Goal: Task Accomplishment & Management: Manage account settings

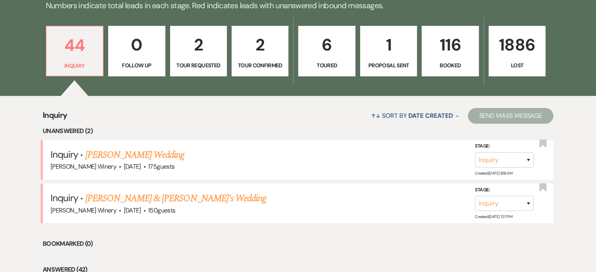
scroll to position [207, 0]
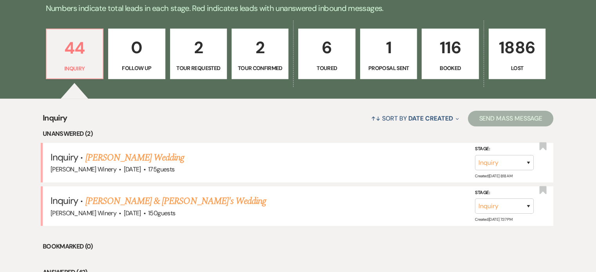
click at [452, 51] on p "116" at bounding box center [450, 47] width 47 height 26
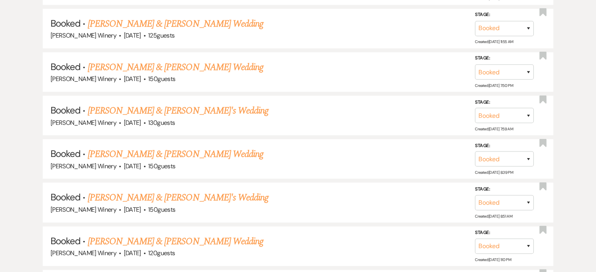
scroll to position [1702, 0]
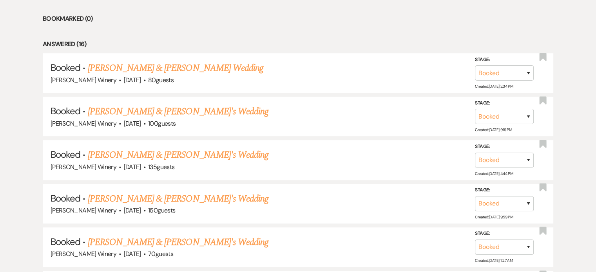
scroll to position [357, 0]
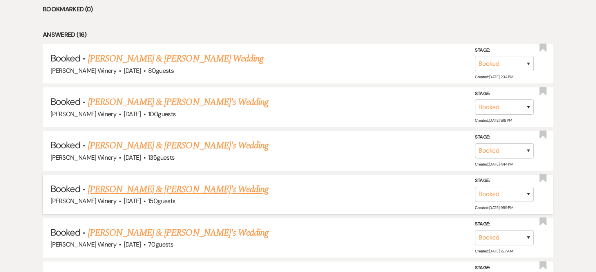
click at [145, 192] on link "[PERSON_NAME] & [PERSON_NAME]'s Wedding" at bounding box center [178, 190] width 181 height 14
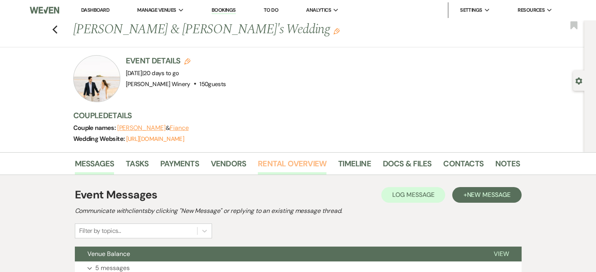
click at [310, 159] on link "Rental Overview" at bounding box center [292, 166] width 69 height 17
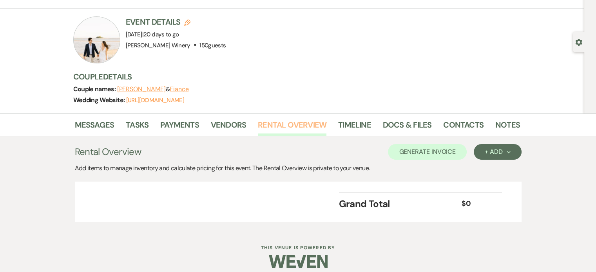
scroll to position [46, 0]
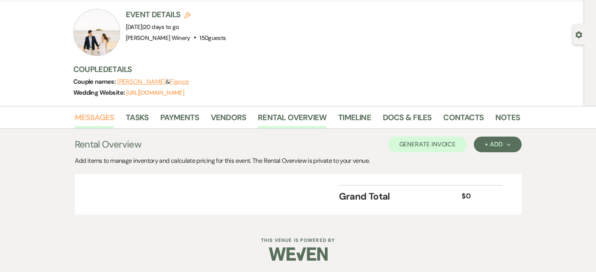
click at [96, 115] on link "Messages" at bounding box center [95, 119] width 40 height 17
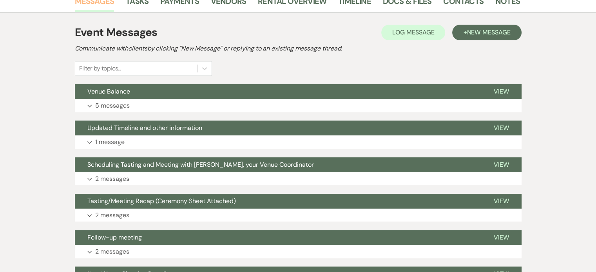
scroll to position [176, 0]
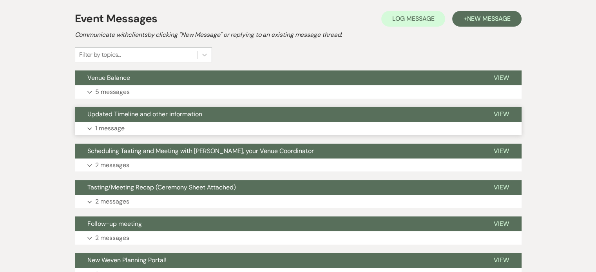
click at [125, 127] on button "Expand 1 message" at bounding box center [298, 128] width 447 height 13
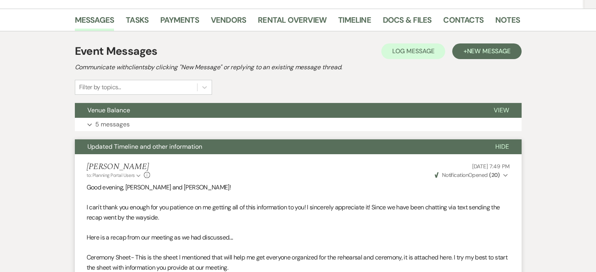
scroll to position [0, 0]
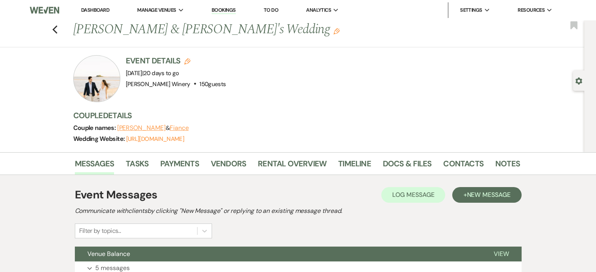
click at [96, 8] on link "Dashboard" at bounding box center [95, 10] width 28 height 7
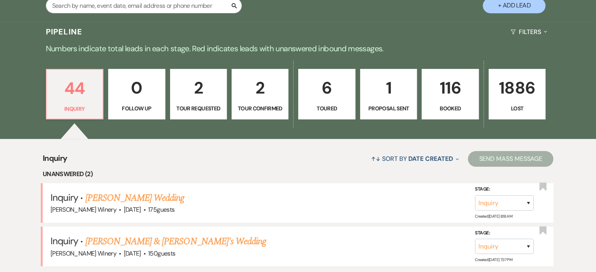
scroll to position [192, 0]
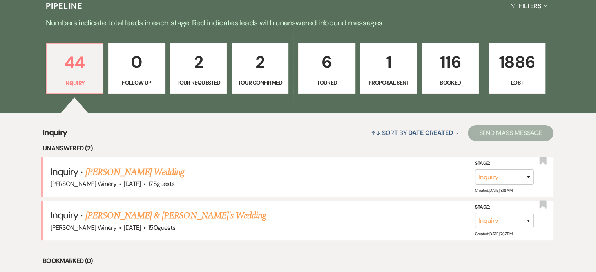
click at [454, 80] on p "Booked" at bounding box center [450, 82] width 47 height 9
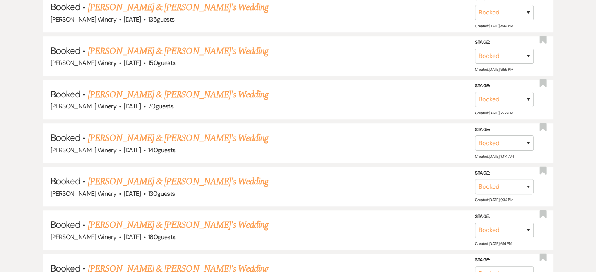
scroll to position [521, 0]
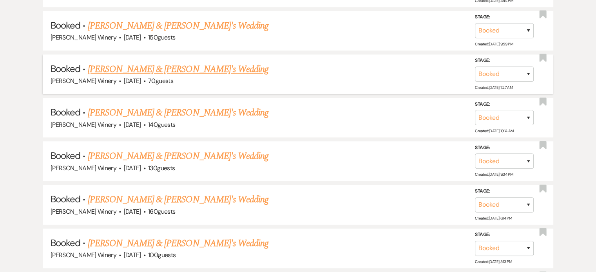
click at [159, 70] on link "[PERSON_NAME] & [PERSON_NAME]'s Wedding" at bounding box center [178, 69] width 181 height 14
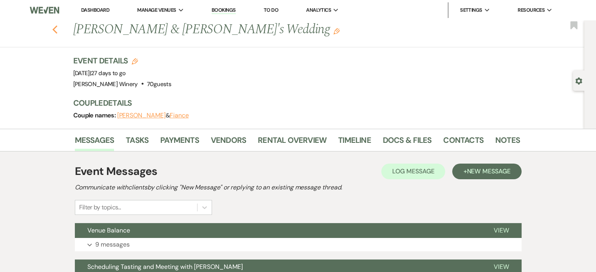
click at [58, 32] on icon "Previous" at bounding box center [55, 29] width 6 height 9
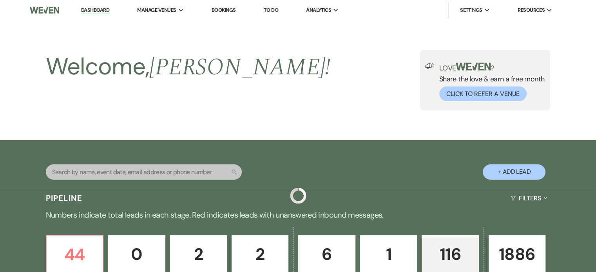
scroll to position [521, 0]
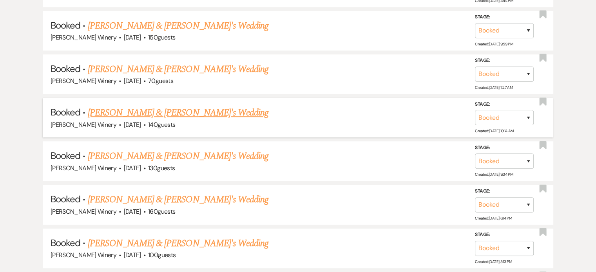
click at [112, 106] on link "[PERSON_NAME] & [PERSON_NAME]'s Wedding" at bounding box center [178, 113] width 181 height 14
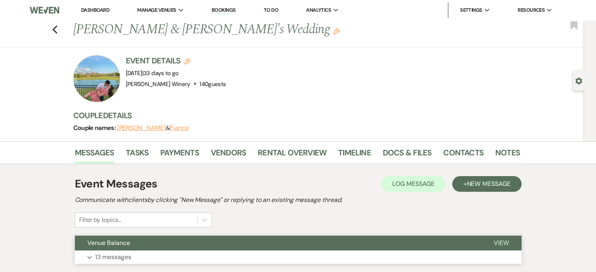
click at [108, 257] on p "13 messages" at bounding box center [113, 257] width 36 height 10
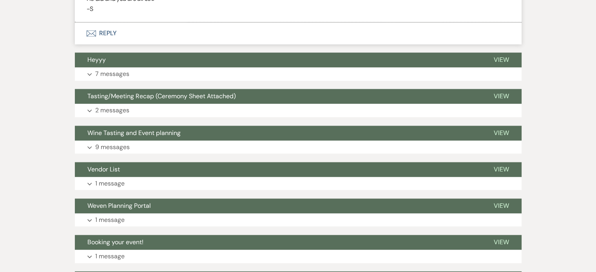
scroll to position [1151, 0]
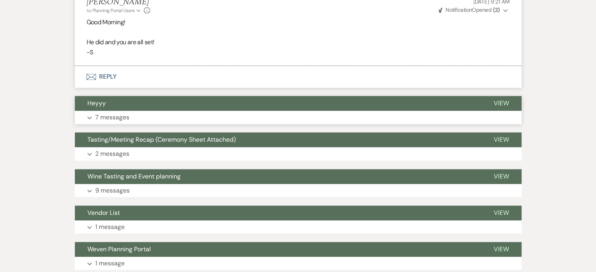
click at [124, 108] on button "Heyyy" at bounding box center [278, 103] width 406 height 15
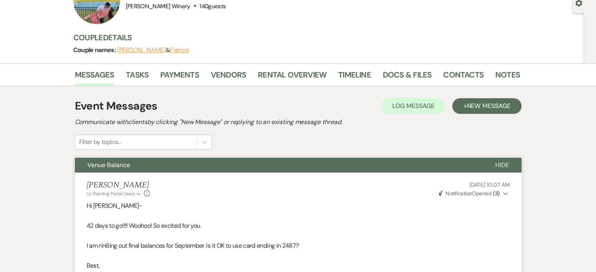
scroll to position [0, 0]
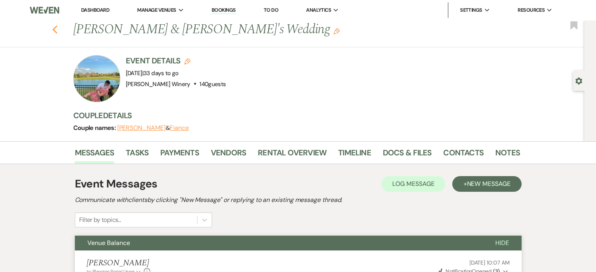
click at [57, 27] on use "button" at bounding box center [54, 29] width 5 height 9
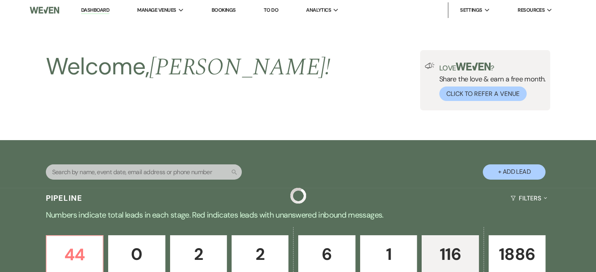
scroll to position [521, 0]
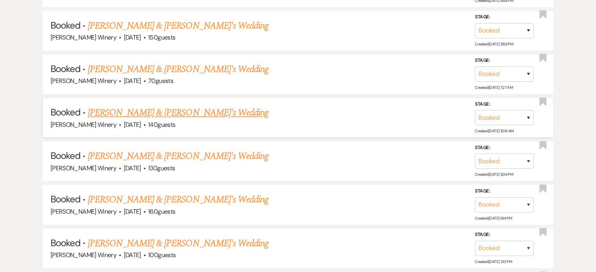
click at [124, 106] on link "[PERSON_NAME] & [PERSON_NAME]'s Wedding" at bounding box center [178, 113] width 181 height 14
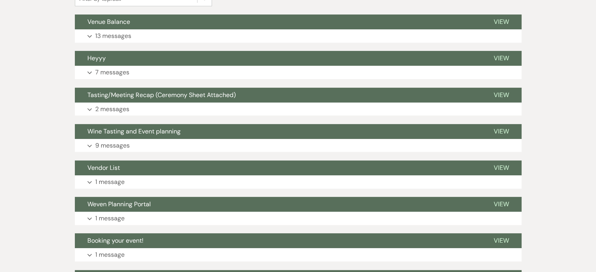
scroll to position [215, 0]
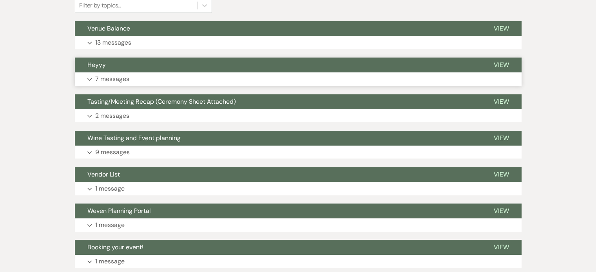
click at [126, 70] on button "Heyyy" at bounding box center [278, 65] width 406 height 15
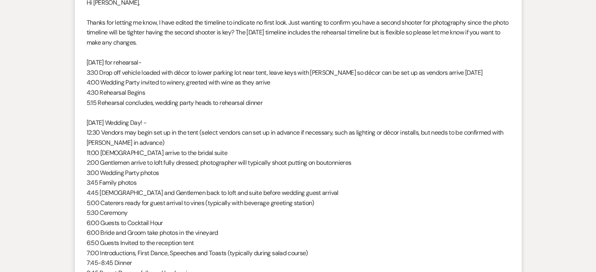
scroll to position [0, 0]
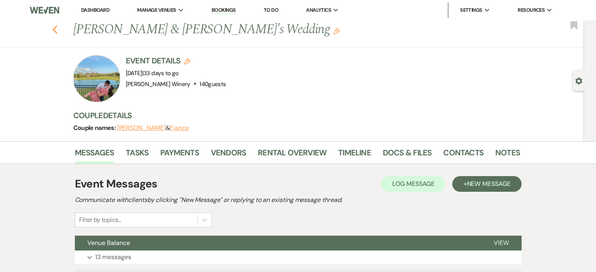
click at [56, 31] on use "button" at bounding box center [54, 29] width 5 height 9
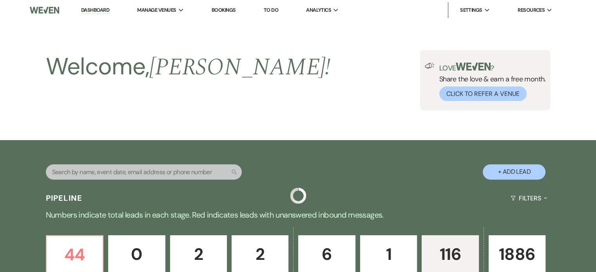
scroll to position [521, 0]
